Goal: Information Seeking & Learning: Learn about a topic

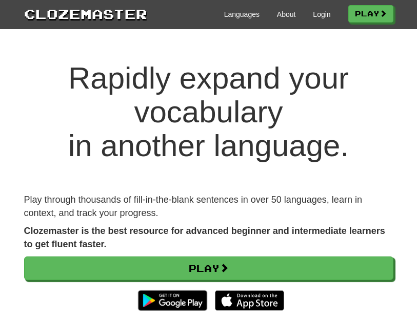
scroll to position [58, 0]
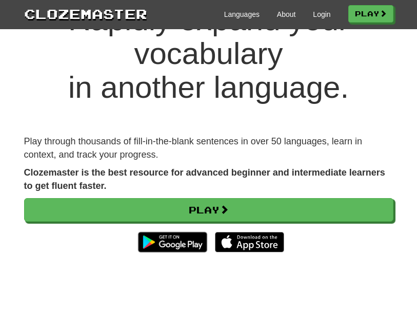
click at [217, 207] on link "Play" at bounding box center [208, 210] width 369 height 24
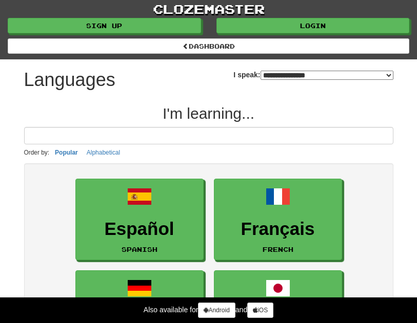
select select "*******"
click at [316, 26] on link "Login" at bounding box center [312, 25] width 193 height 15
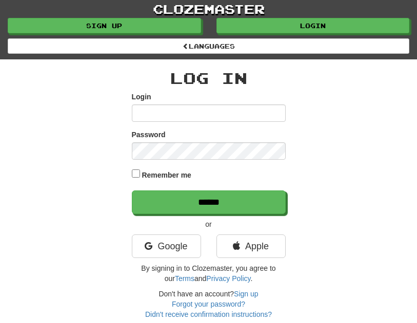
click at [184, 115] on input "Login" at bounding box center [209, 113] width 154 height 17
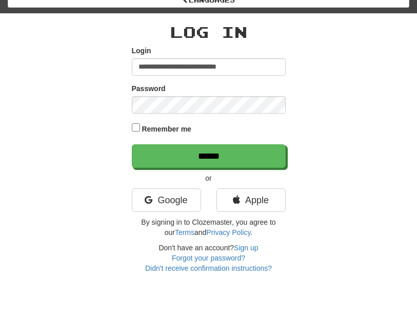
type input "**********"
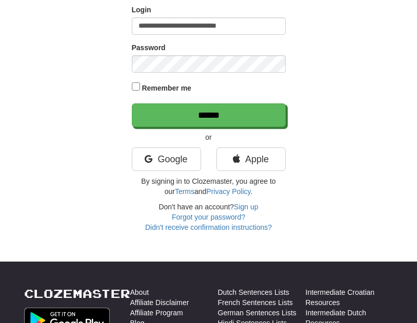
click at [222, 118] on input "******" at bounding box center [209, 116] width 154 height 24
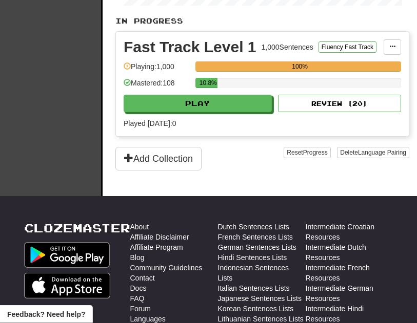
click at [235, 113] on button "Play" at bounding box center [198, 103] width 148 height 17
select select "**"
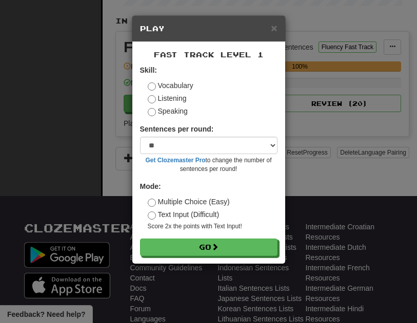
click at [242, 248] on button "Go" at bounding box center [208, 247] width 137 height 17
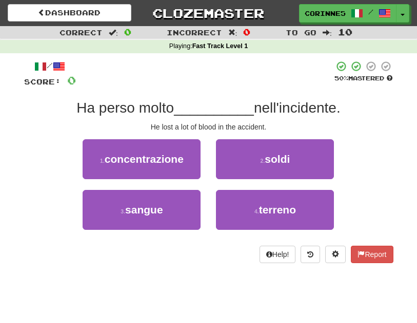
click at [167, 211] on button "3 . sangue" at bounding box center [142, 210] width 118 height 40
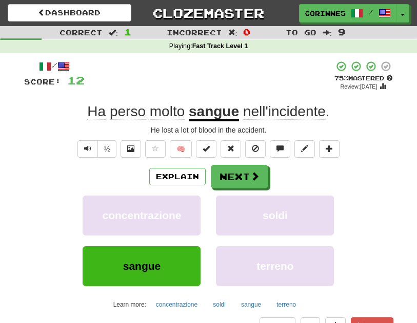
click at [255, 172] on span at bounding box center [254, 176] width 9 height 9
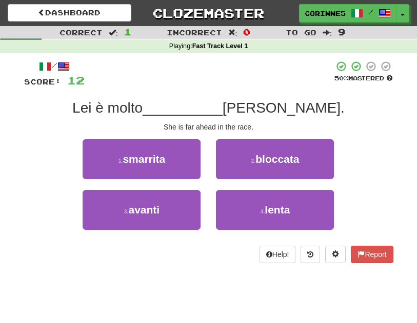
click at [166, 220] on button "3 . avanti" at bounding box center [142, 210] width 118 height 40
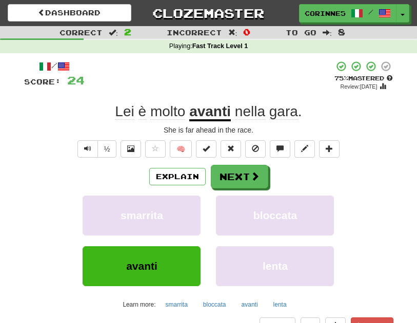
click at [240, 182] on button "Next" at bounding box center [239, 177] width 57 height 24
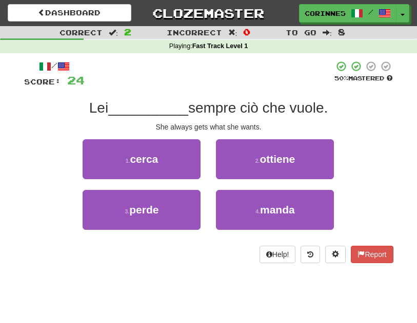
click at [290, 164] on span "ottiene" at bounding box center [276, 159] width 35 height 12
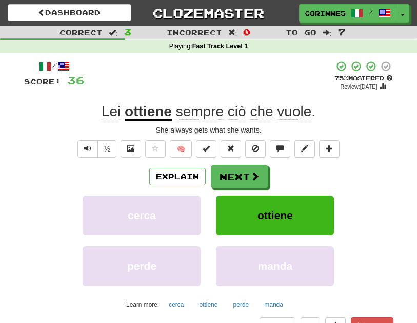
click at [247, 175] on button "Next" at bounding box center [239, 177] width 57 height 24
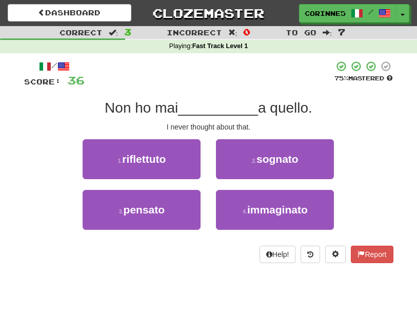
click at [163, 222] on button "3 . pensato" at bounding box center [142, 210] width 118 height 40
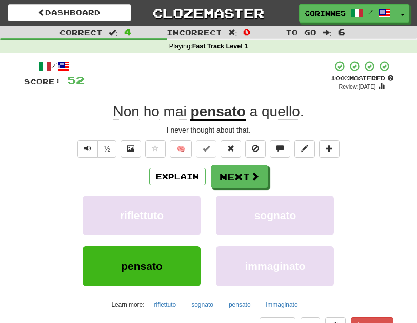
click at [242, 180] on button "Next" at bounding box center [239, 177] width 57 height 24
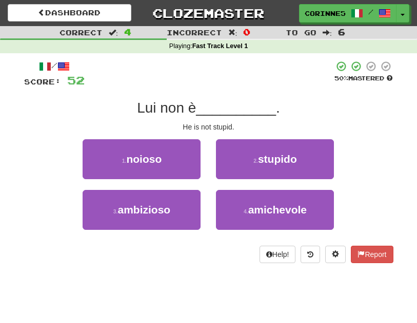
click at [297, 167] on button "2 . stupido" at bounding box center [275, 159] width 118 height 40
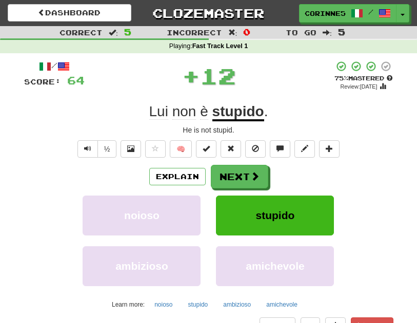
click at [245, 185] on button "Next" at bounding box center [239, 177] width 57 height 24
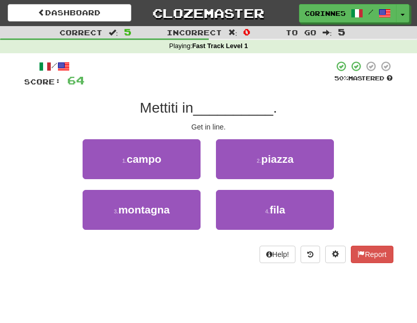
click at [301, 217] on button "4 . fila" at bounding box center [275, 210] width 118 height 40
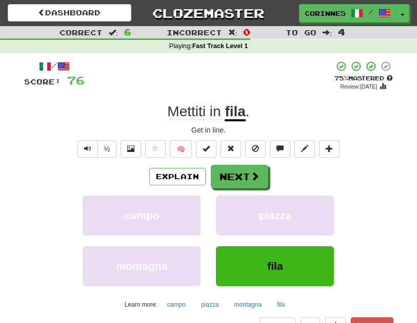
click at [242, 178] on button "Next" at bounding box center [239, 177] width 57 height 24
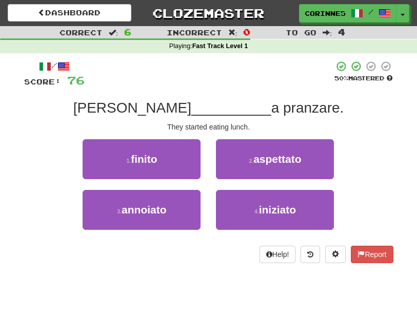
click at [289, 210] on span "iniziato" at bounding box center [277, 210] width 37 height 12
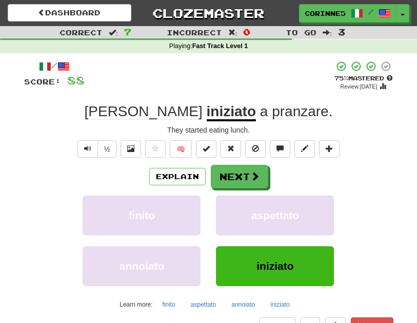
click at [239, 178] on button "Next" at bounding box center [239, 177] width 57 height 24
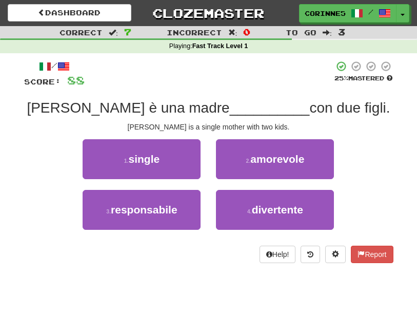
click at [169, 171] on button "1 . single" at bounding box center [142, 159] width 118 height 40
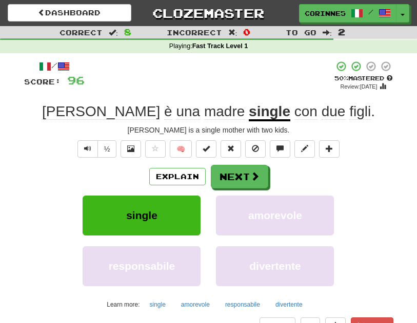
click at [244, 175] on button "Next" at bounding box center [239, 177] width 57 height 24
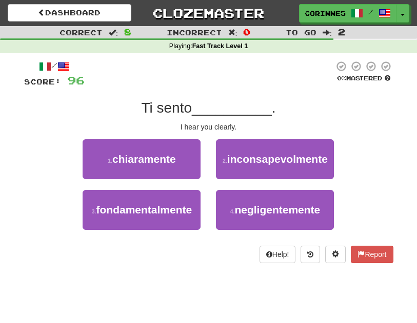
click at [175, 161] on span "chiaramente" at bounding box center [144, 159] width 64 height 12
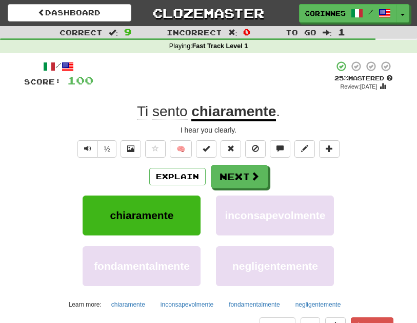
click at [241, 179] on button "Next" at bounding box center [239, 177] width 57 height 24
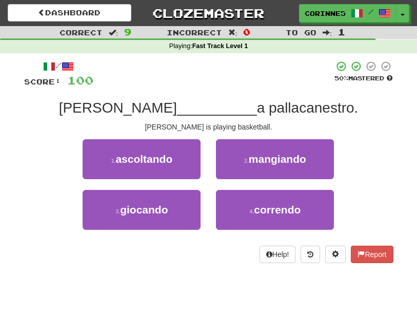
click at [170, 212] on button "3 . giocando" at bounding box center [142, 210] width 118 height 40
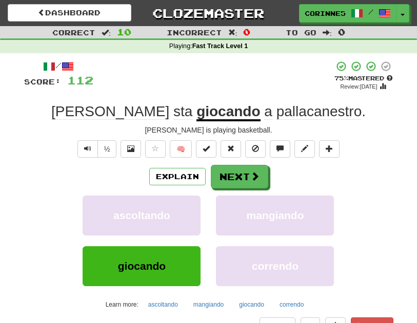
click at [244, 178] on button "Next" at bounding box center [239, 177] width 57 height 24
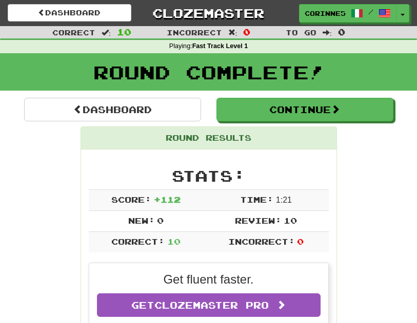
click at [350, 115] on button "Continue" at bounding box center [304, 110] width 177 height 24
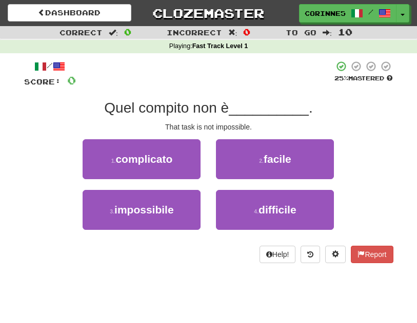
click at [172, 216] on button "3 . impossibile" at bounding box center [142, 210] width 118 height 40
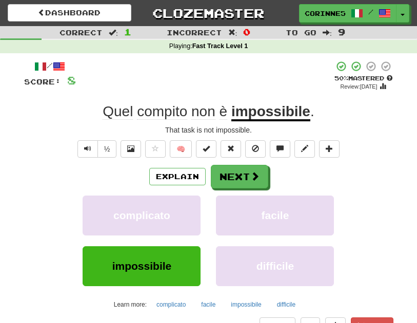
click at [250, 177] on span at bounding box center [254, 176] width 9 height 9
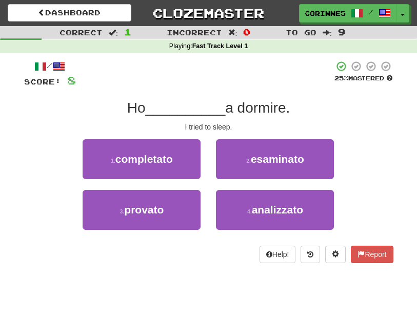
click at [290, 161] on span "esaminato" at bounding box center [277, 159] width 53 height 12
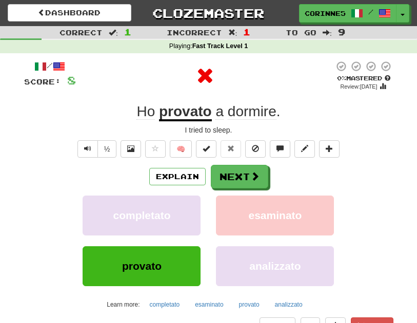
click at [250, 177] on span at bounding box center [254, 176] width 9 height 9
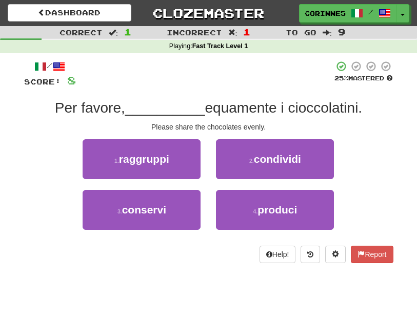
click at [306, 167] on button "2 . condividi" at bounding box center [275, 159] width 118 height 40
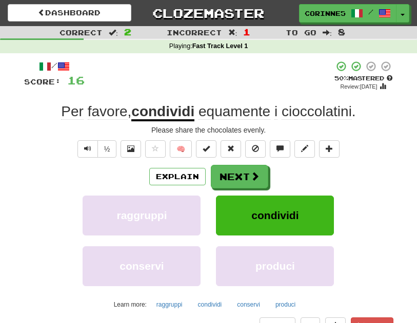
click at [246, 176] on button "Next" at bounding box center [239, 177] width 57 height 24
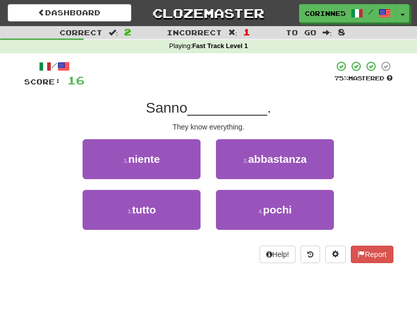
click at [161, 213] on button "3 . tutto" at bounding box center [142, 210] width 118 height 40
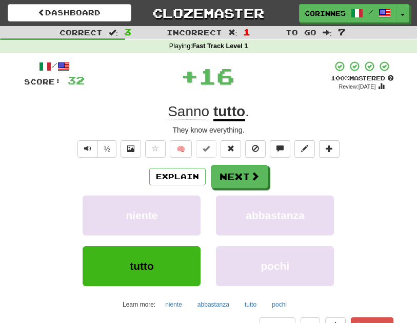
click at [244, 176] on button "Next" at bounding box center [239, 177] width 57 height 24
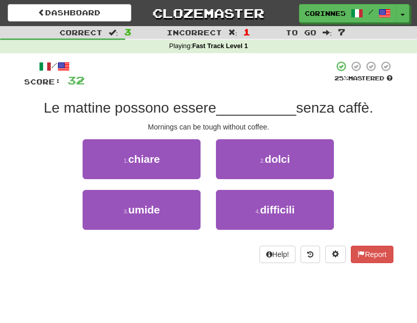
click at [279, 213] on span "difficili" at bounding box center [277, 210] width 35 height 12
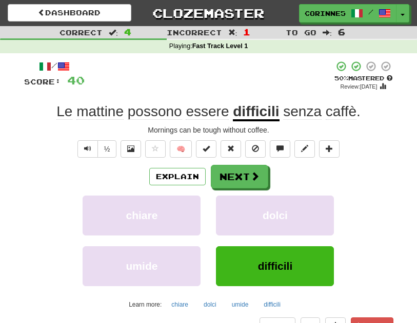
click at [243, 176] on button "Next" at bounding box center [239, 177] width 57 height 24
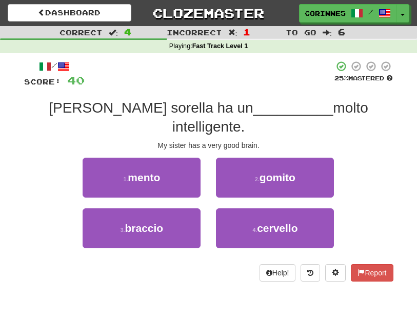
click at [282, 218] on button "4 . cervello" at bounding box center [275, 229] width 118 height 40
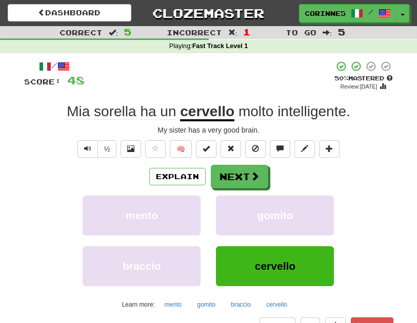
click at [241, 177] on button "Next" at bounding box center [239, 177] width 57 height 24
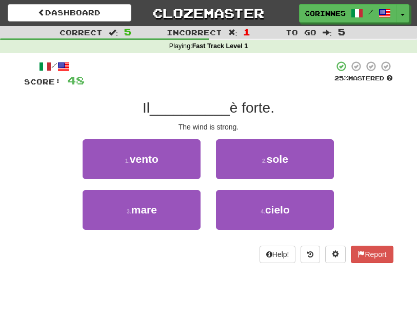
click at [164, 157] on button "1 . vento" at bounding box center [142, 159] width 118 height 40
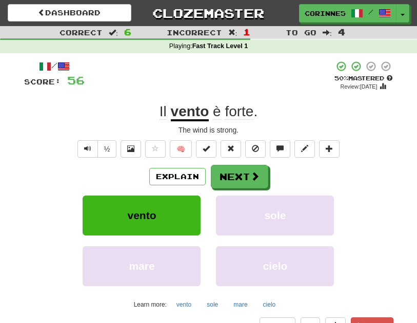
click at [245, 177] on button "Next" at bounding box center [239, 177] width 57 height 24
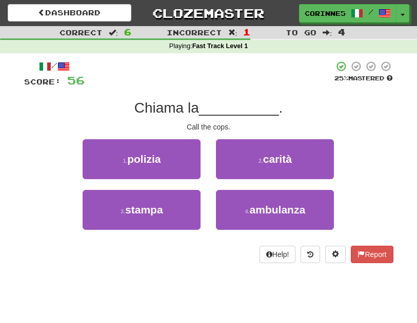
click at [174, 159] on button "1 . polizia" at bounding box center [142, 159] width 118 height 40
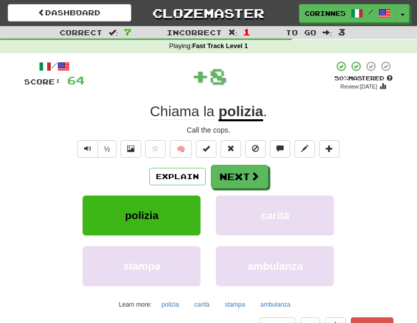
click at [242, 180] on button "Next" at bounding box center [239, 177] width 57 height 24
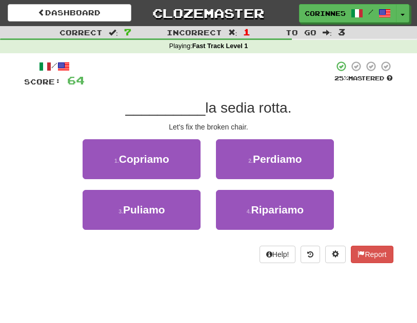
click at [287, 206] on span "Ripariamo" at bounding box center [277, 210] width 53 height 12
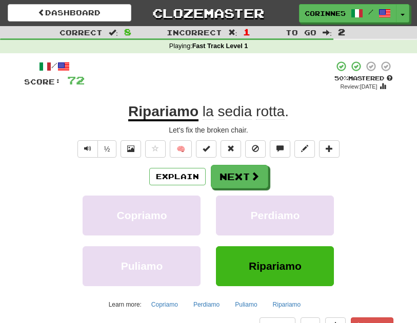
click at [243, 181] on button "Next" at bounding box center [239, 177] width 57 height 24
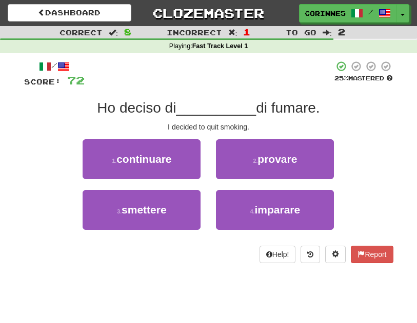
click at [158, 216] on button "3 . smettere" at bounding box center [142, 210] width 118 height 40
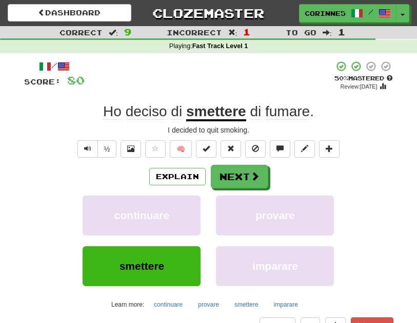
click at [243, 177] on button "Next" at bounding box center [239, 177] width 57 height 24
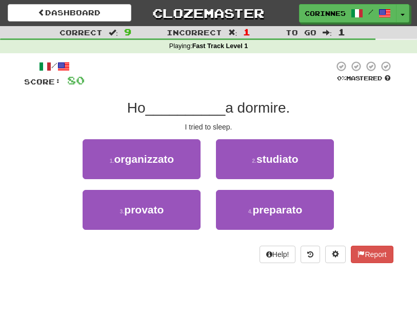
click at [277, 208] on span "preparato" at bounding box center [277, 210] width 50 height 12
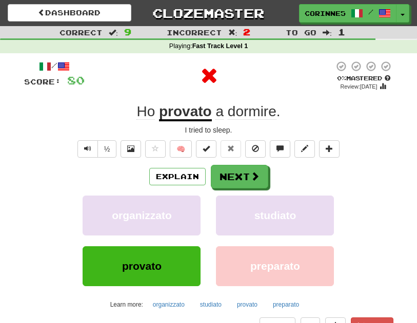
click at [244, 177] on button "Next" at bounding box center [239, 177] width 57 height 24
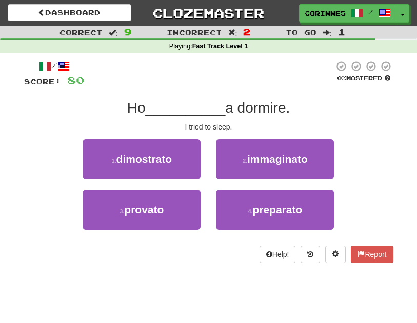
click at [163, 214] on span "provato" at bounding box center [143, 210] width 39 height 12
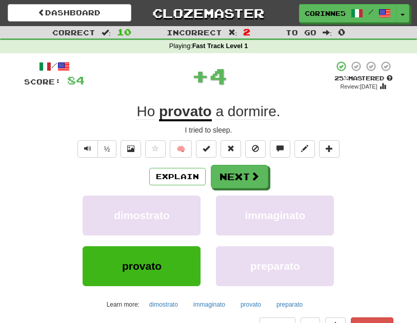
click at [246, 179] on button "Next" at bounding box center [239, 177] width 57 height 24
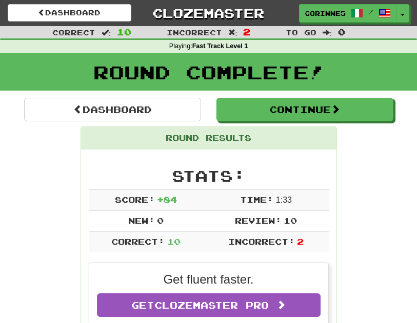
click at [335, 110] on span at bounding box center [335, 109] width 9 height 9
